Goal: Information Seeking & Learning: Learn about a topic

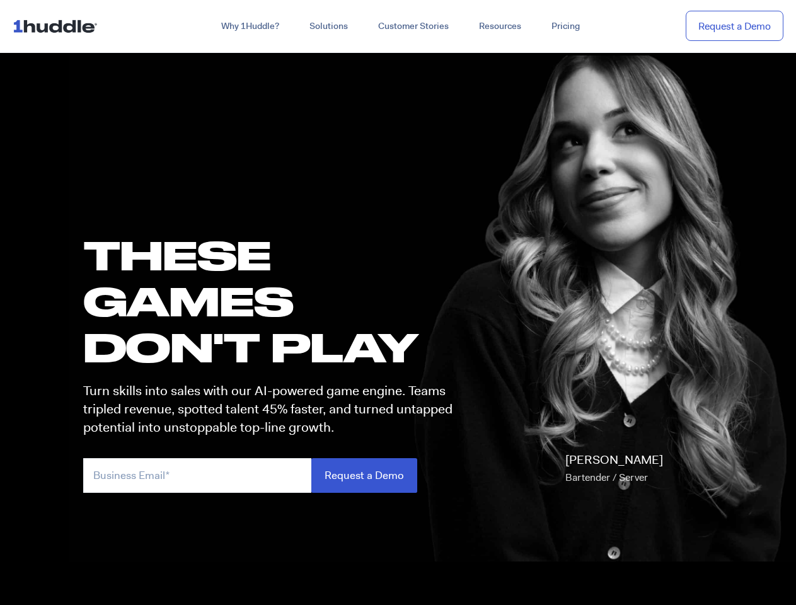
click at [398, 303] on h1 "these GAMES DON'T PLAY" at bounding box center [273, 301] width 381 height 139
click at [249, 26] on link "Why 1Huddle?" at bounding box center [250, 26] width 88 height 23
click at [328, 26] on link "Solutions" at bounding box center [328, 26] width 69 height 23
click at [499, 26] on link "Resources" at bounding box center [500, 26] width 72 height 23
click at [274, 475] on input "email" at bounding box center [197, 475] width 228 height 35
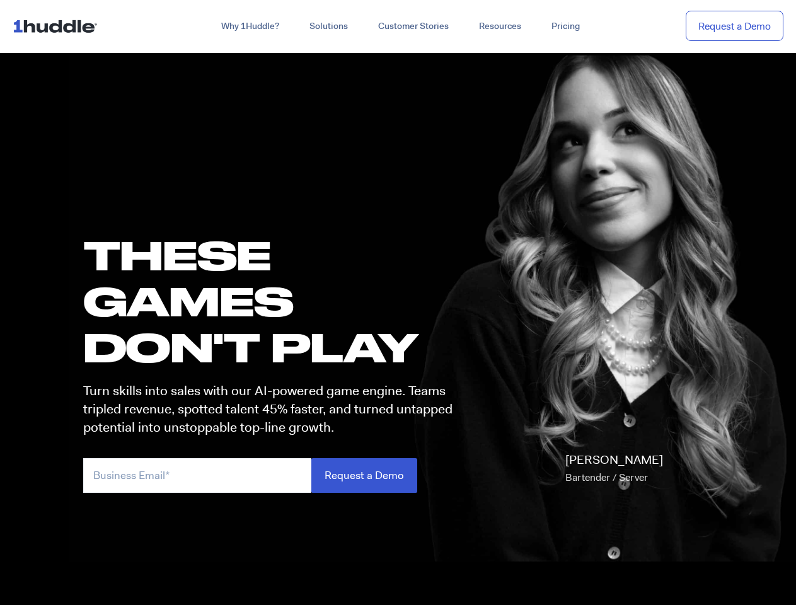
click at [364, 475] on input "Request a Demo" at bounding box center [364, 475] width 106 height 35
